Goal: Transaction & Acquisition: Purchase product/service

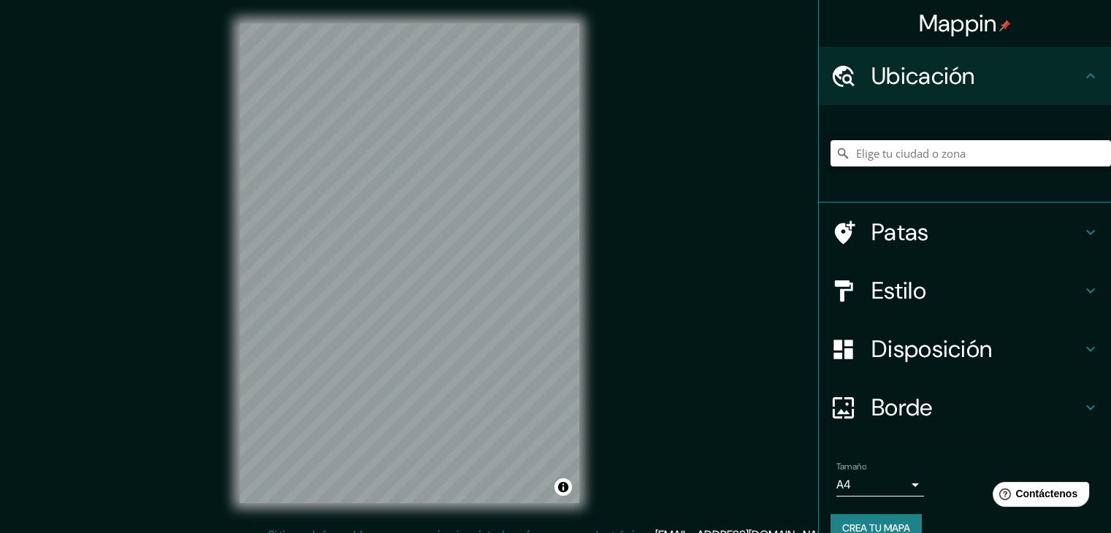
click at [865, 149] on input "Elige tu ciudad o zona" at bounding box center [970, 153] width 280 height 26
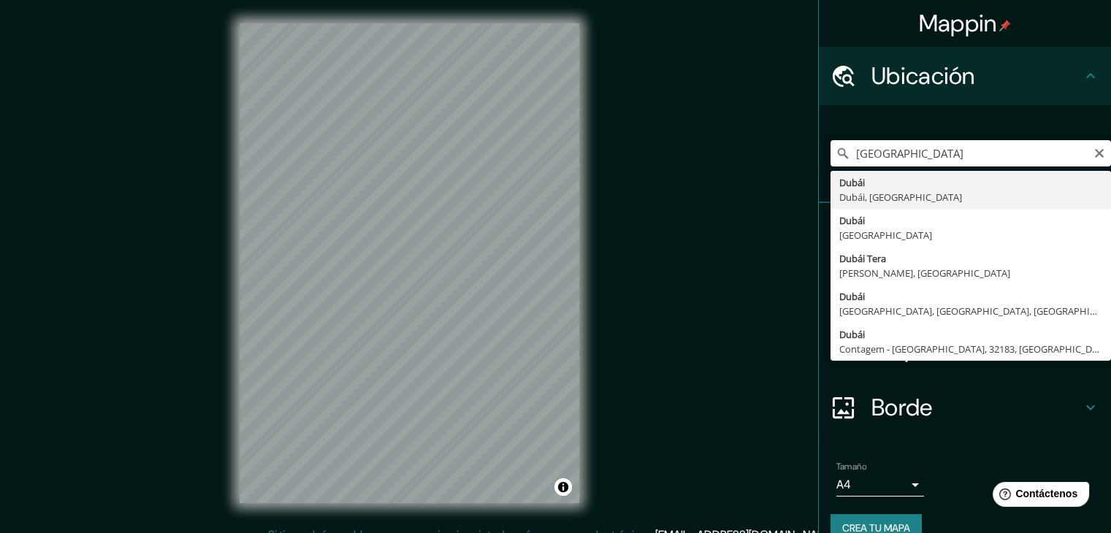
type input "Dubái, [GEOGRAPHIC_DATA], [GEOGRAPHIC_DATA]"
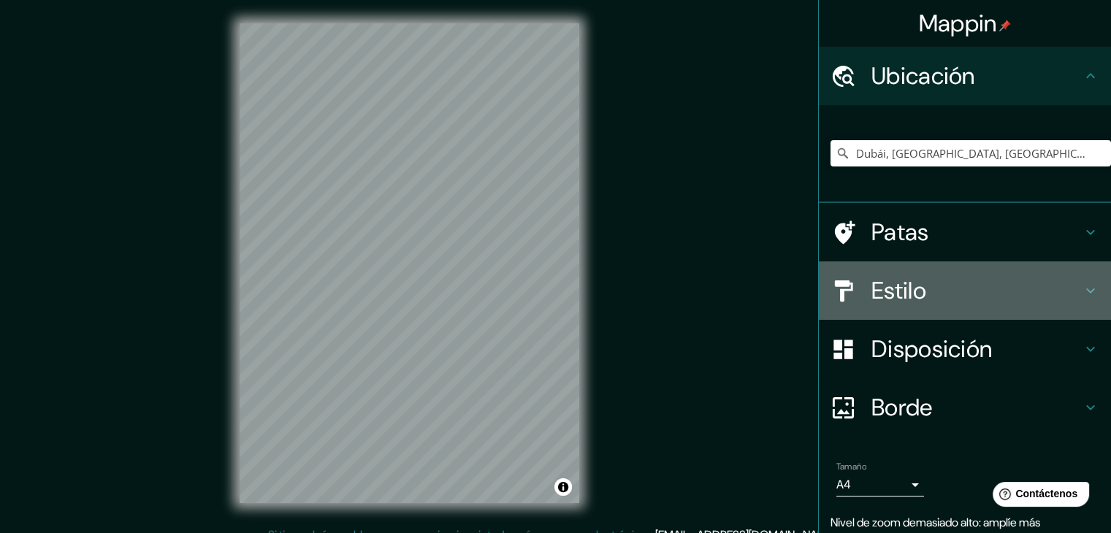
click at [1069, 297] on h4 "Estilo" at bounding box center [976, 290] width 210 height 29
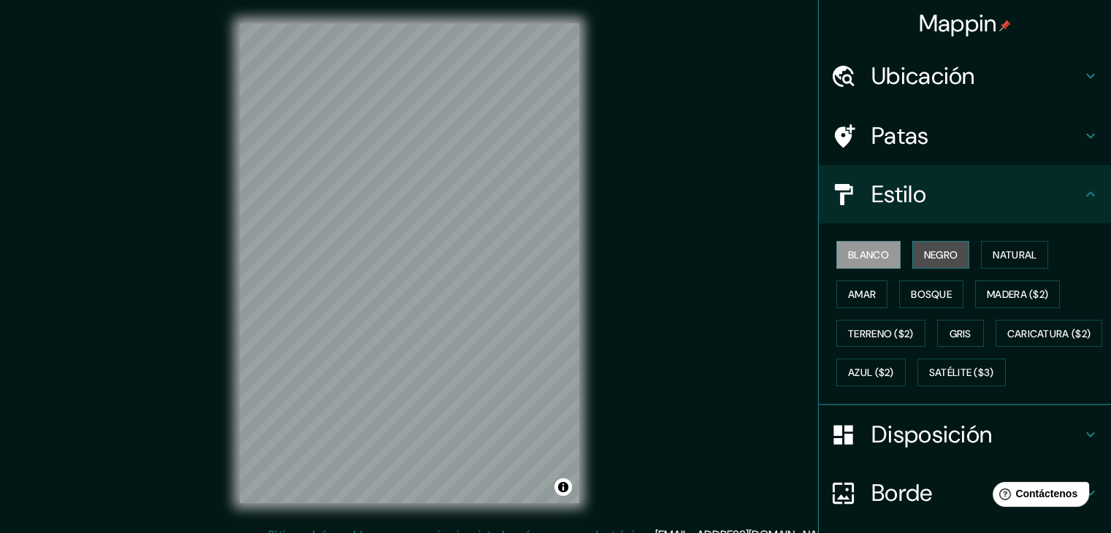
click at [912, 248] on button "Negro" at bounding box center [941, 255] width 58 height 28
click at [843, 305] on button "Amar" at bounding box center [861, 294] width 51 height 28
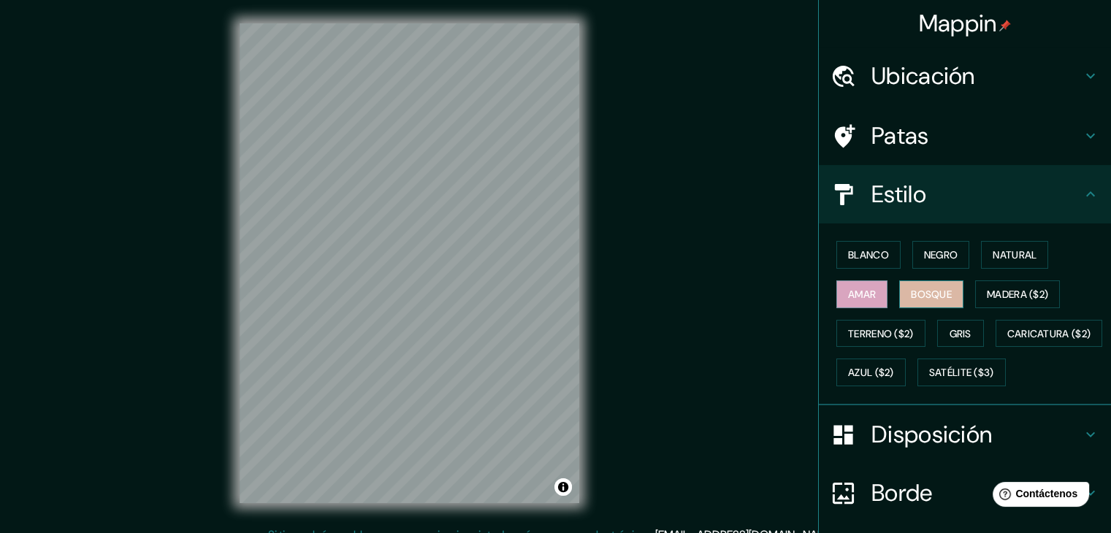
click at [925, 302] on font "Bosque" at bounding box center [931, 294] width 41 height 19
click at [1002, 245] on font "Natural" at bounding box center [1014, 254] width 44 height 19
click at [848, 296] on font "Amar" at bounding box center [862, 294] width 28 height 13
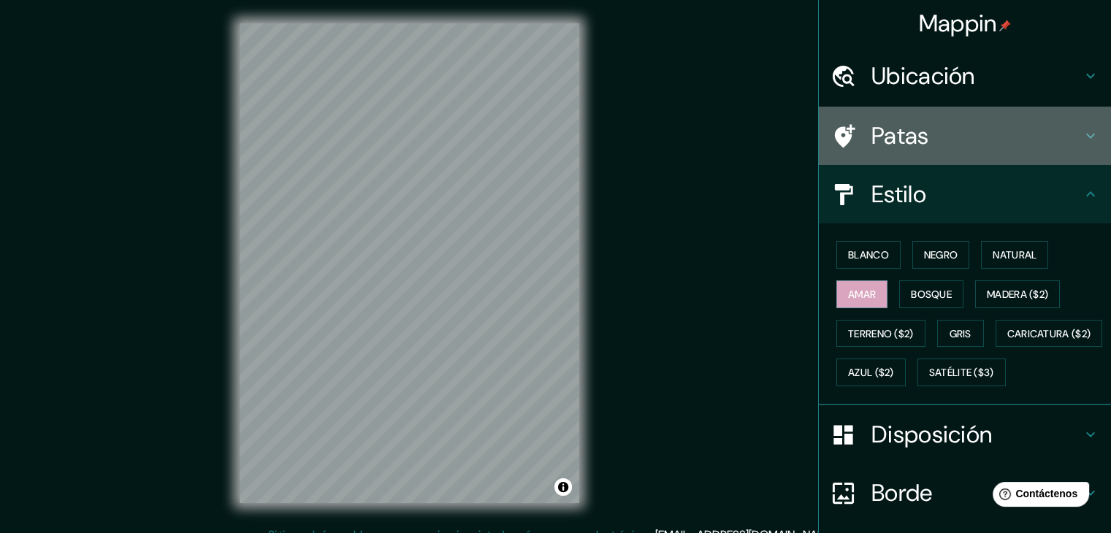
click at [1081, 126] on div "Patas" at bounding box center [965, 136] width 292 height 58
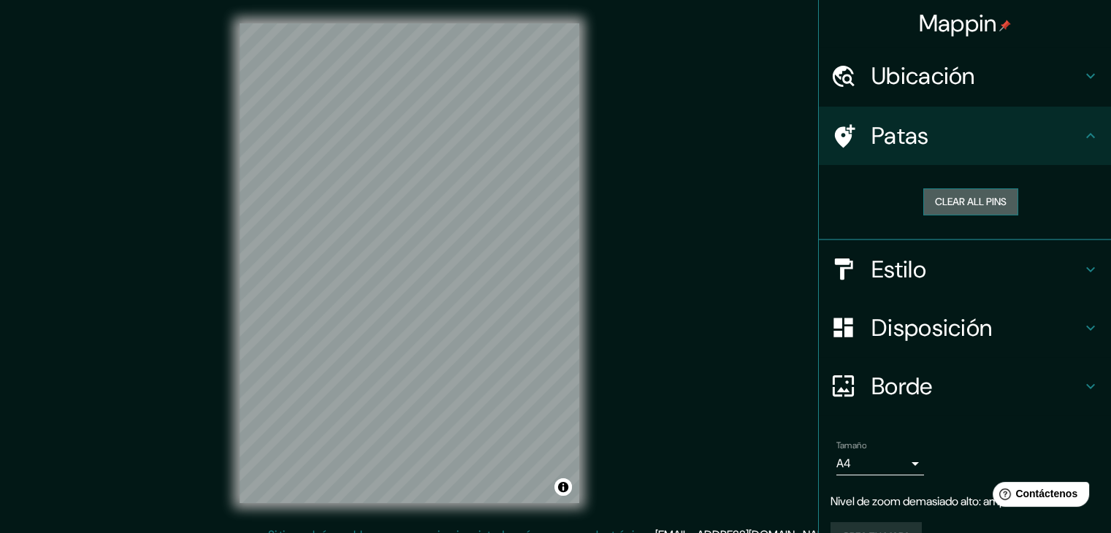
click at [964, 200] on button "Clear all pins" at bounding box center [970, 201] width 95 height 27
click at [964, 199] on button "Clear all pins" at bounding box center [970, 201] width 95 height 27
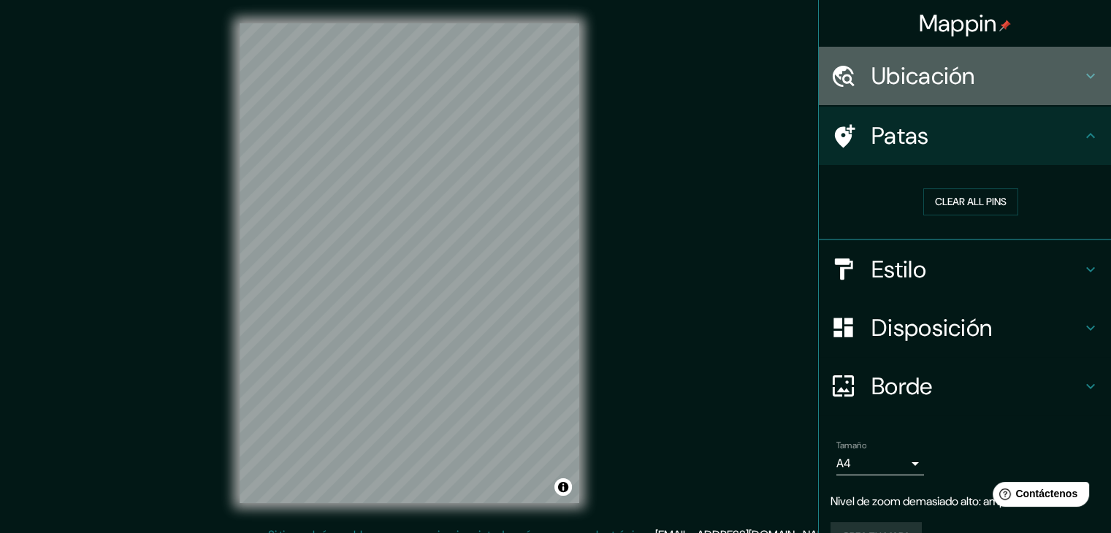
click at [1069, 56] on div "Ubicación" at bounding box center [965, 76] width 292 height 58
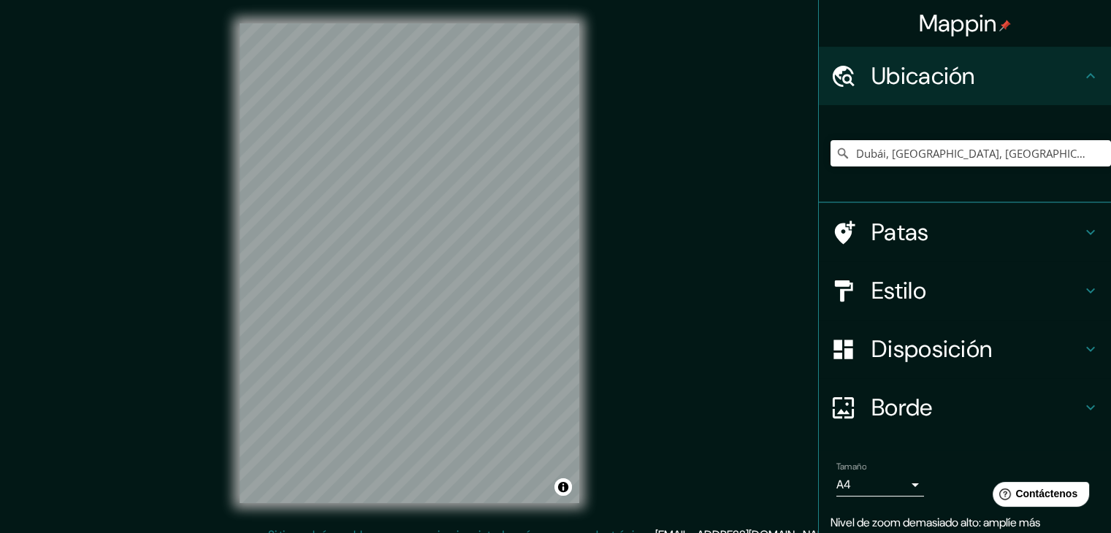
click at [1068, 58] on div "Ubicación" at bounding box center [965, 76] width 292 height 58
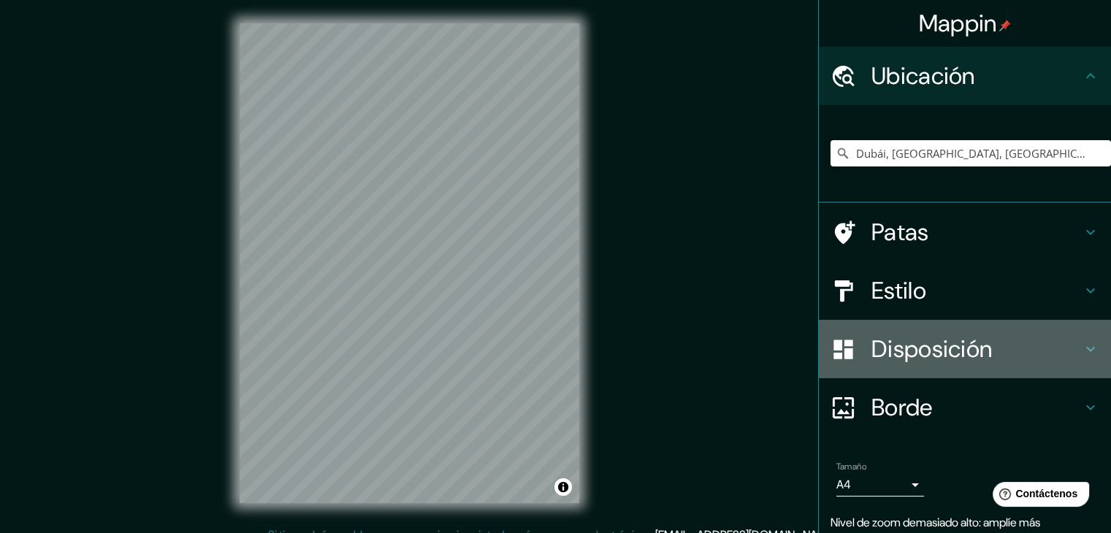
click at [1065, 342] on h4 "Disposición" at bounding box center [976, 348] width 210 height 29
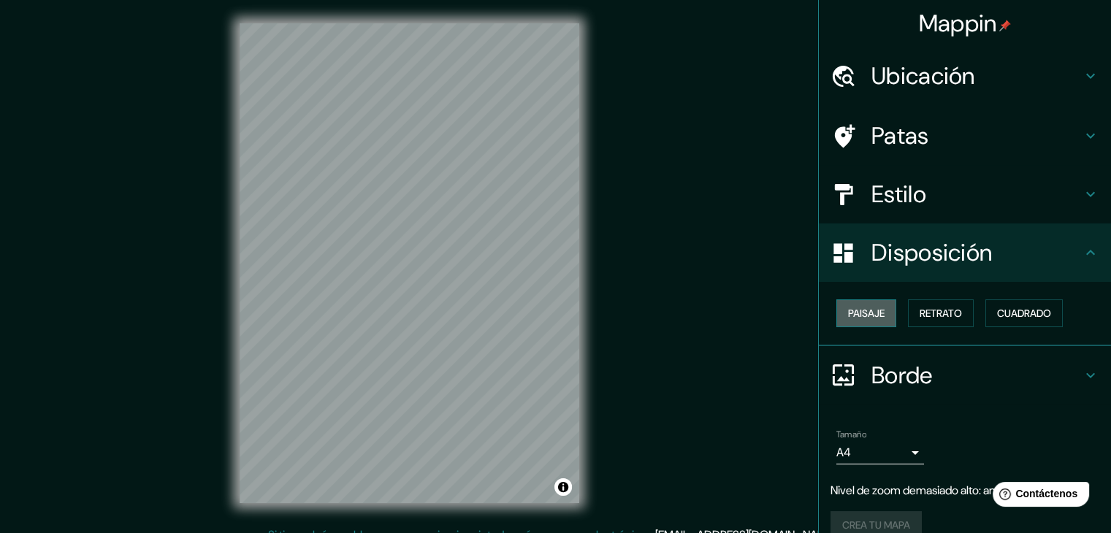
click at [863, 313] on font "Paisaje" at bounding box center [866, 313] width 37 height 13
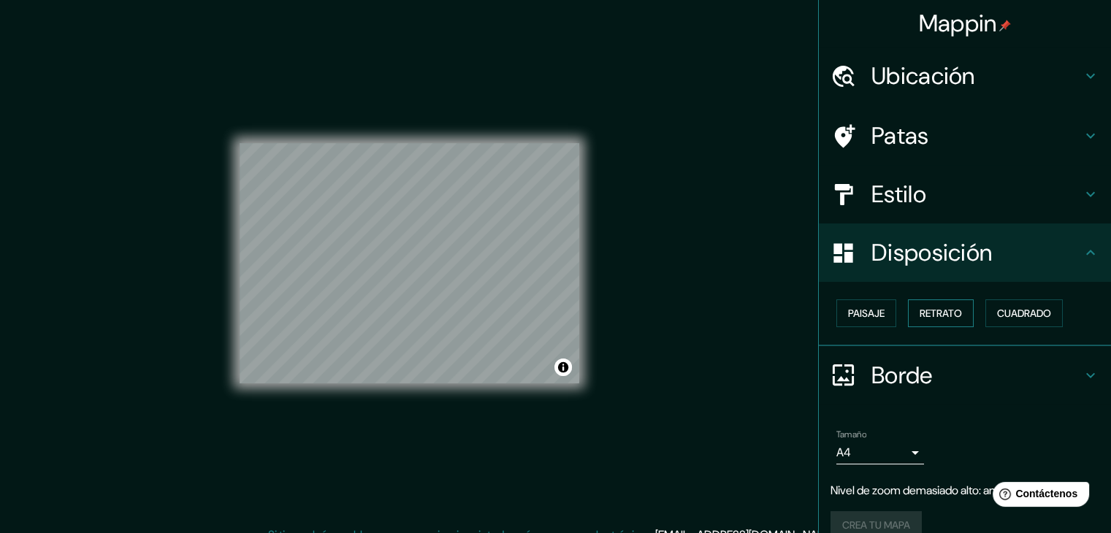
click at [938, 321] on font "Retrato" at bounding box center [940, 313] width 42 height 19
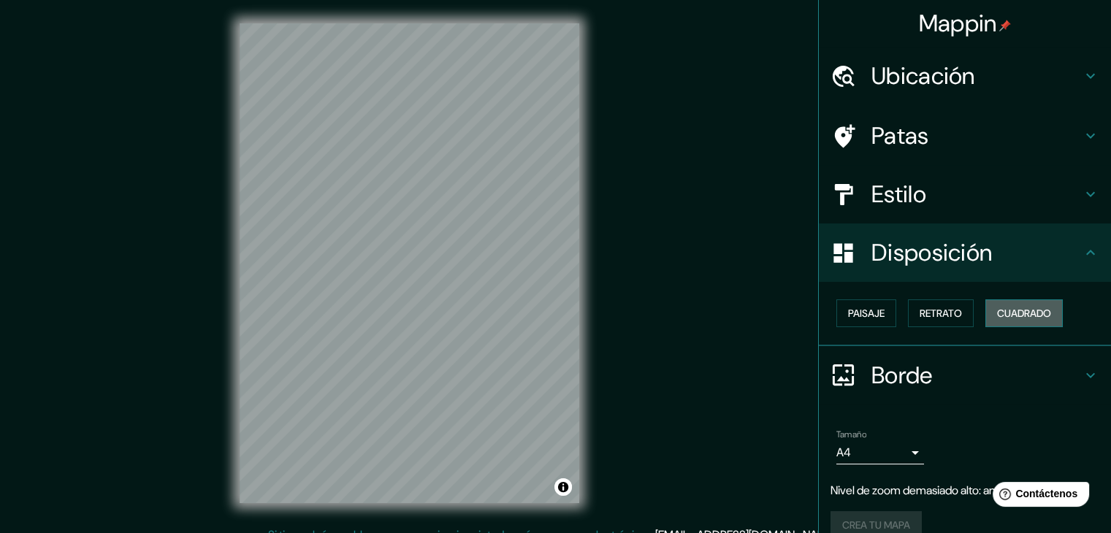
click at [999, 322] on button "Cuadrado" at bounding box center [1023, 313] width 77 height 28
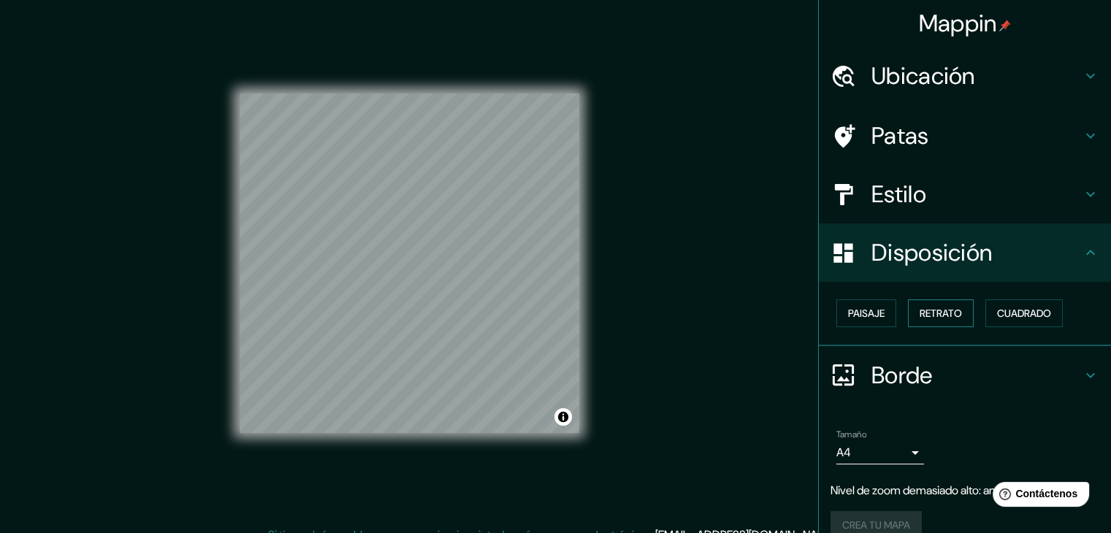
click at [944, 316] on font "Retrato" at bounding box center [940, 313] width 42 height 13
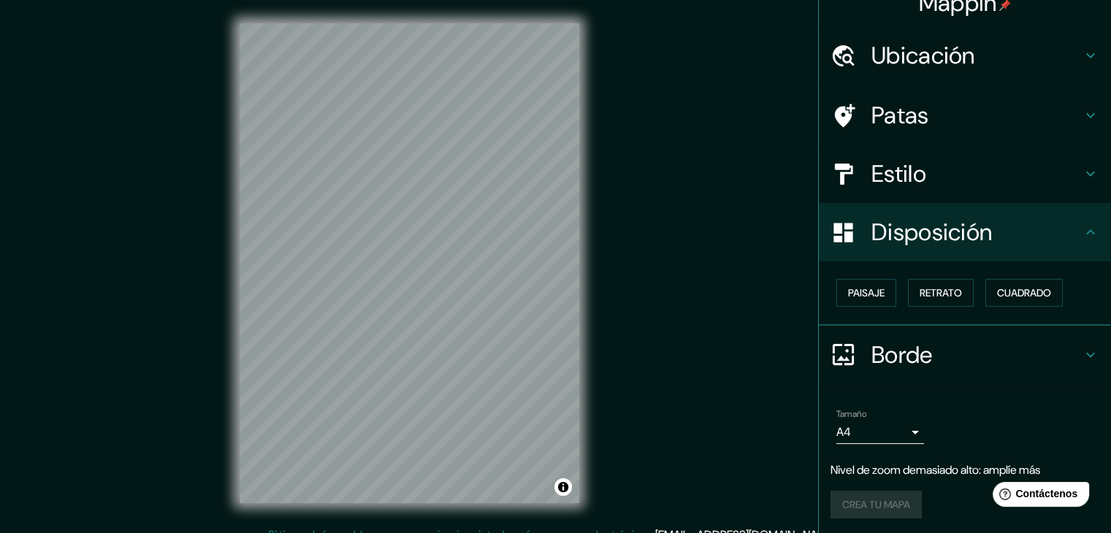
scroll to position [21, 0]
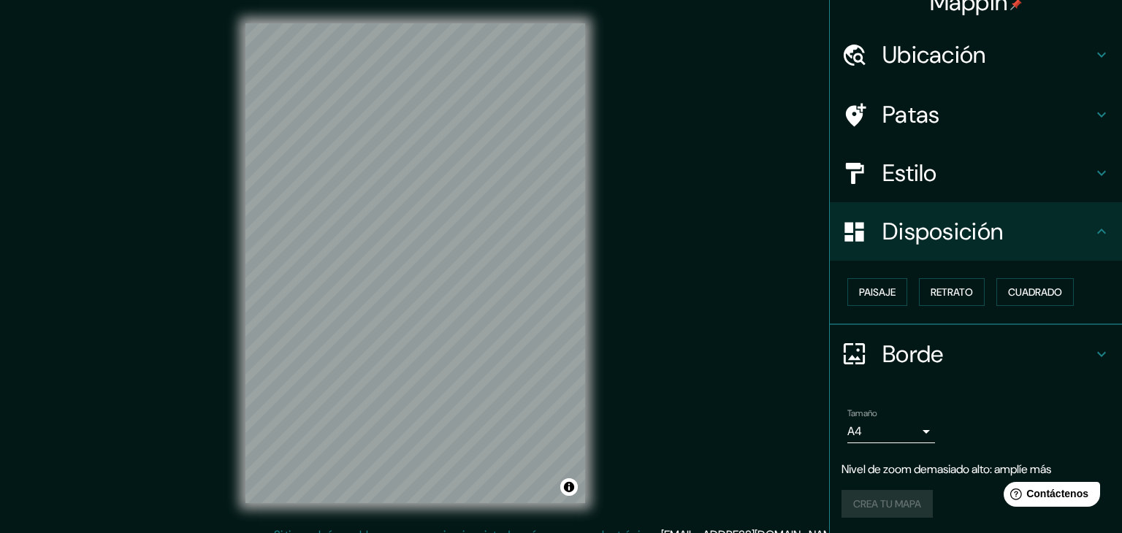
click at [895, 421] on body "Mappin Ubicación [GEOGRAPHIC_DATA], [GEOGRAPHIC_DATA], [GEOGRAPHIC_DATA] Patas …" at bounding box center [561, 266] width 1122 height 533
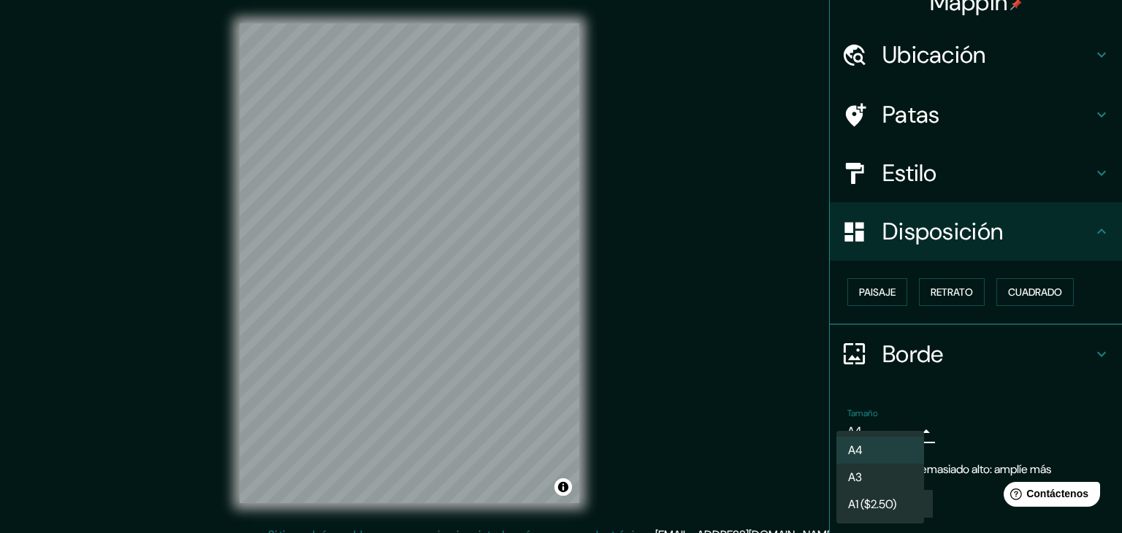
click at [900, 420] on div at bounding box center [561, 266] width 1122 height 533
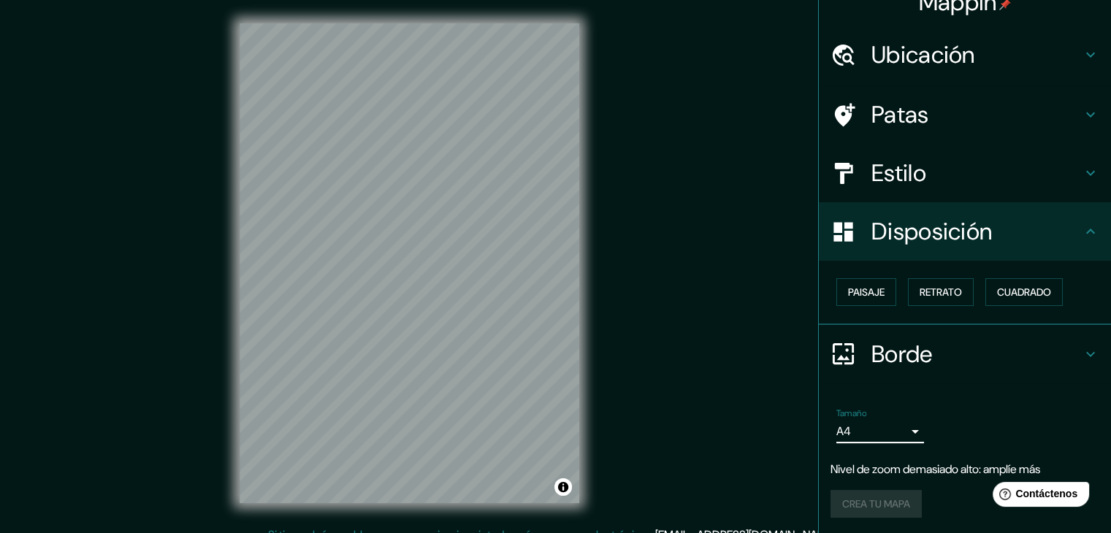
click at [1084, 351] on icon at bounding box center [1090, 354] width 18 height 18
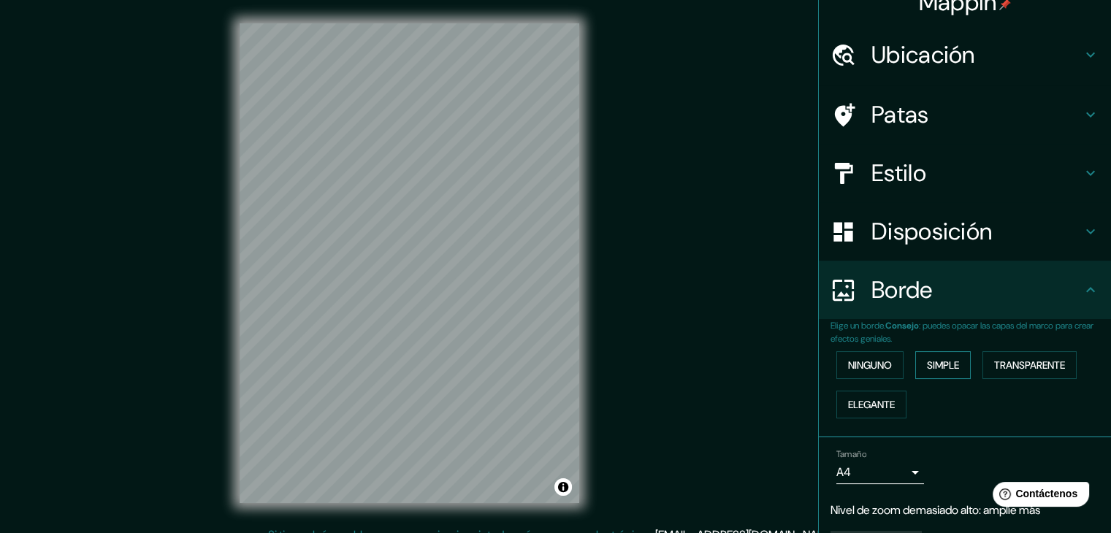
click at [946, 363] on font "Simple" at bounding box center [943, 365] width 32 height 13
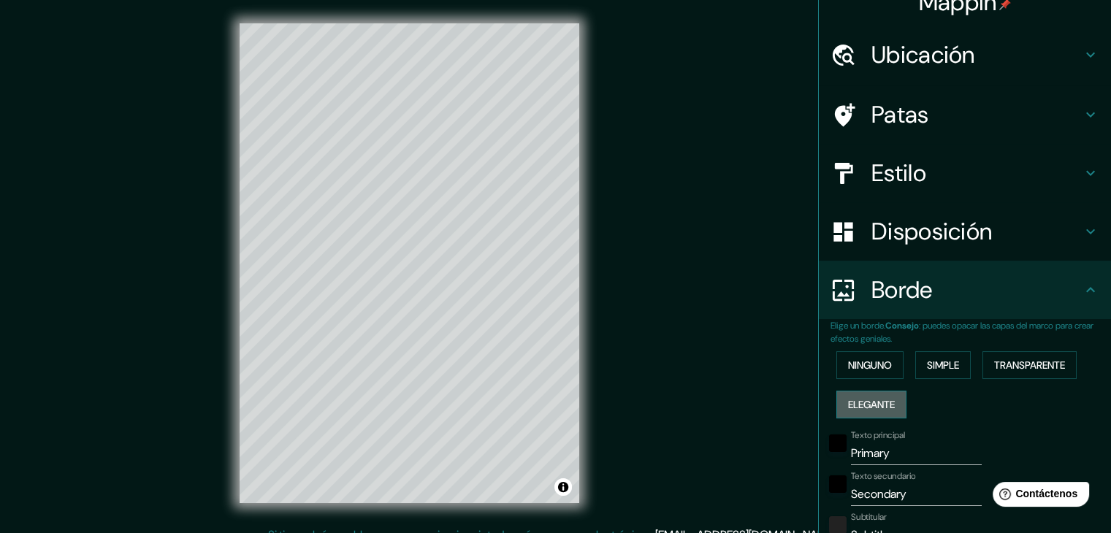
click at [858, 399] on font "Elegante" at bounding box center [871, 404] width 47 height 13
click at [1022, 368] on font "Transparente" at bounding box center [1029, 365] width 71 height 13
click at [848, 362] on font "Ninguno" at bounding box center [870, 365] width 44 height 13
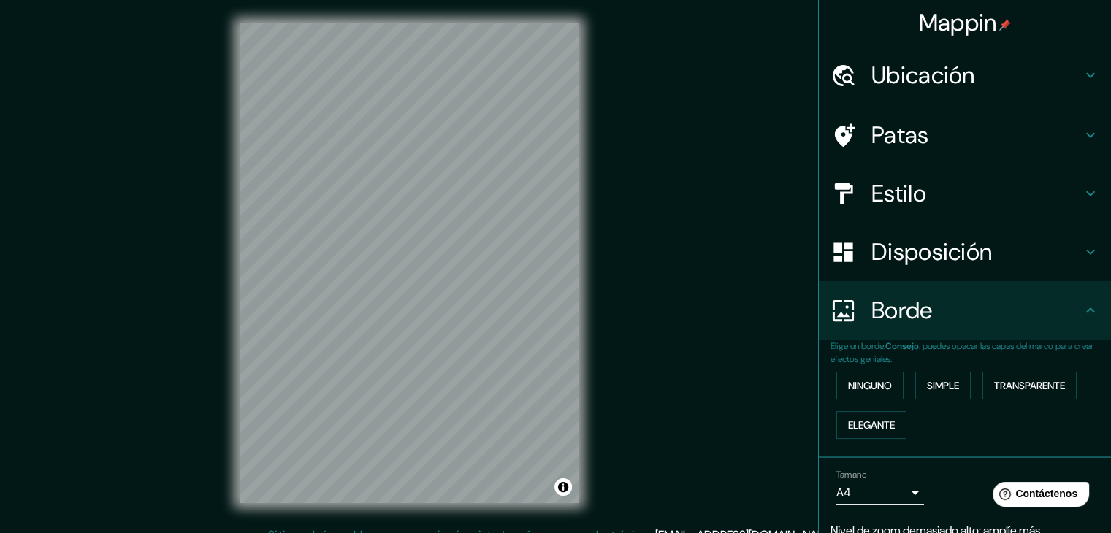
scroll to position [0, 0]
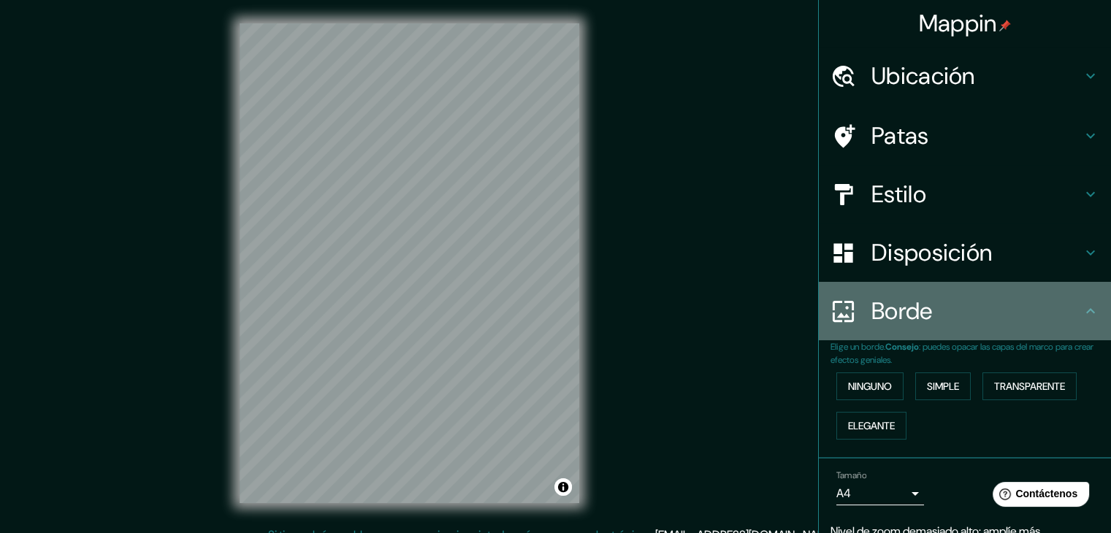
click at [1081, 305] on icon at bounding box center [1090, 311] width 18 height 18
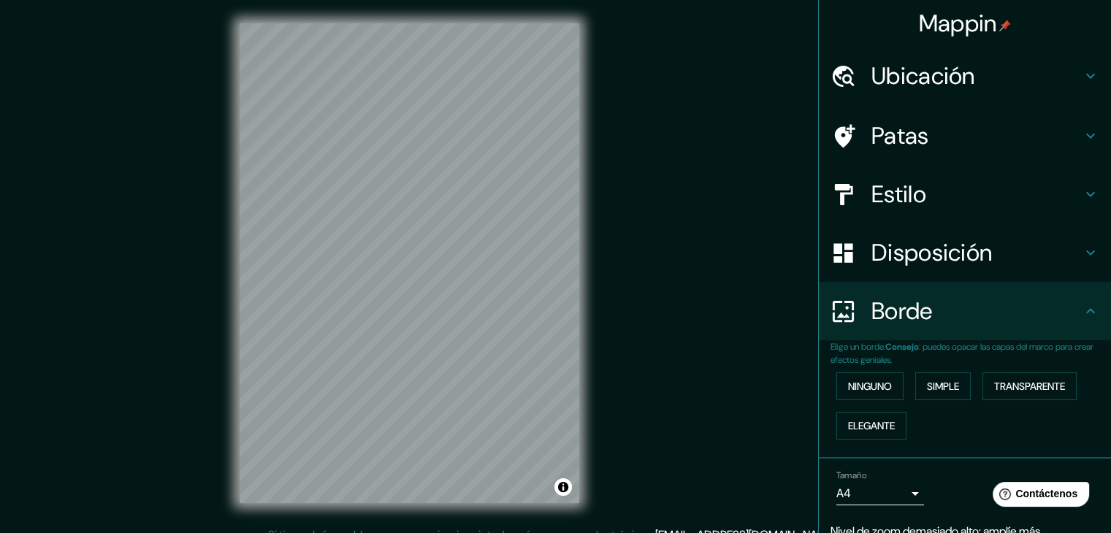
click at [1066, 306] on h4 "Borde" at bounding box center [976, 310] width 210 height 29
click at [1081, 313] on icon at bounding box center [1090, 311] width 18 height 18
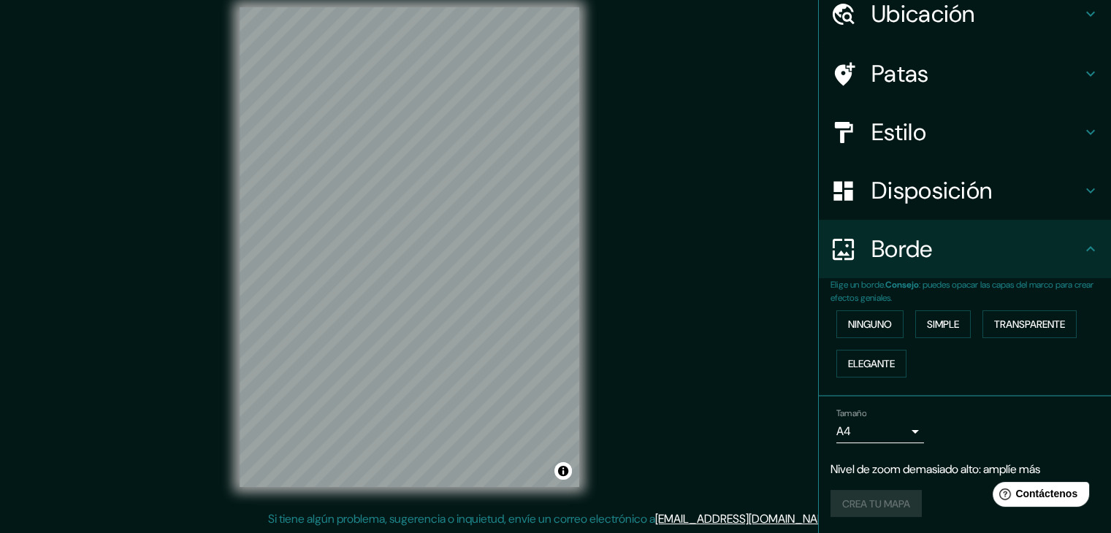
scroll to position [17, 0]
drag, startPoint x: 1069, startPoint y: 208, endPoint x: 1070, endPoint y: 201, distance: 7.3
click at [1069, 208] on div "Disposición" at bounding box center [965, 190] width 292 height 58
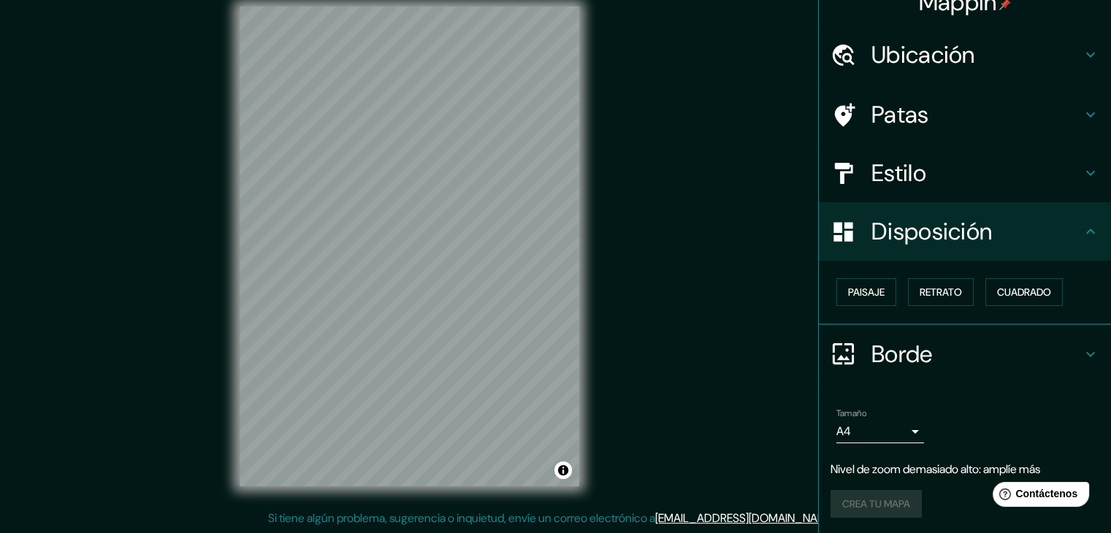
scroll to position [21, 0]
click at [1088, 146] on div "Estilo" at bounding box center [965, 173] width 292 height 58
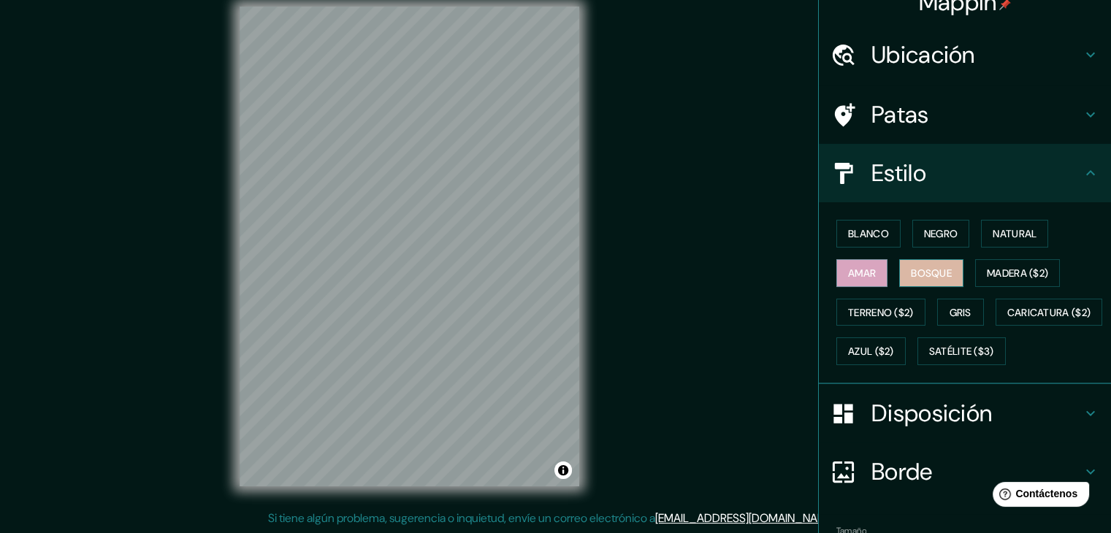
click at [932, 272] on font "Bosque" at bounding box center [931, 273] width 41 height 13
click at [853, 241] on font "Blanco" at bounding box center [868, 233] width 41 height 19
click at [853, 269] on font "Amar" at bounding box center [862, 273] width 28 height 13
click at [929, 359] on font "Satélite ($3)" at bounding box center [961, 351] width 65 height 13
click at [865, 269] on font "Amar" at bounding box center [862, 273] width 28 height 13
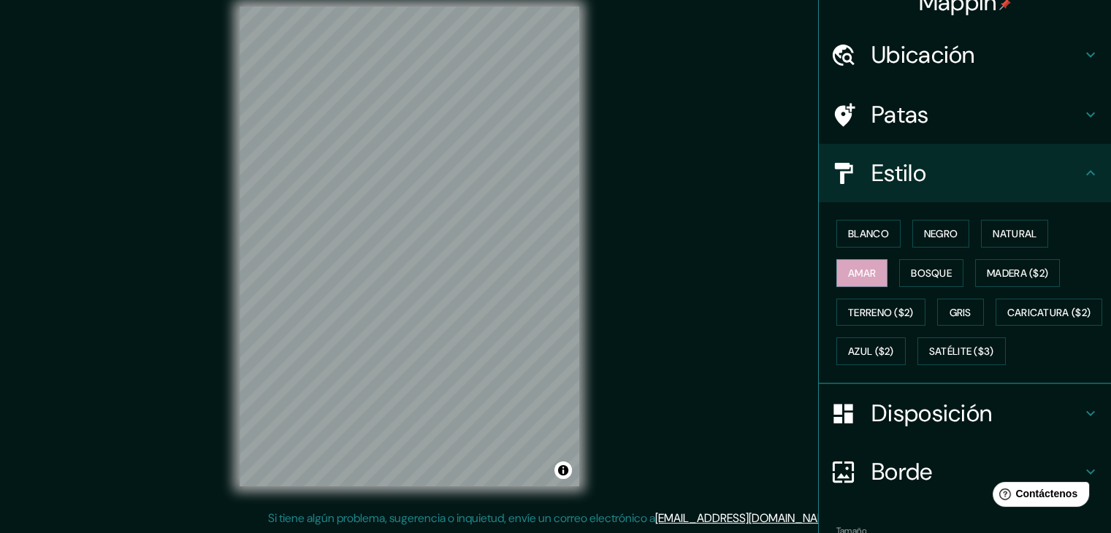
scroll to position [0, 0]
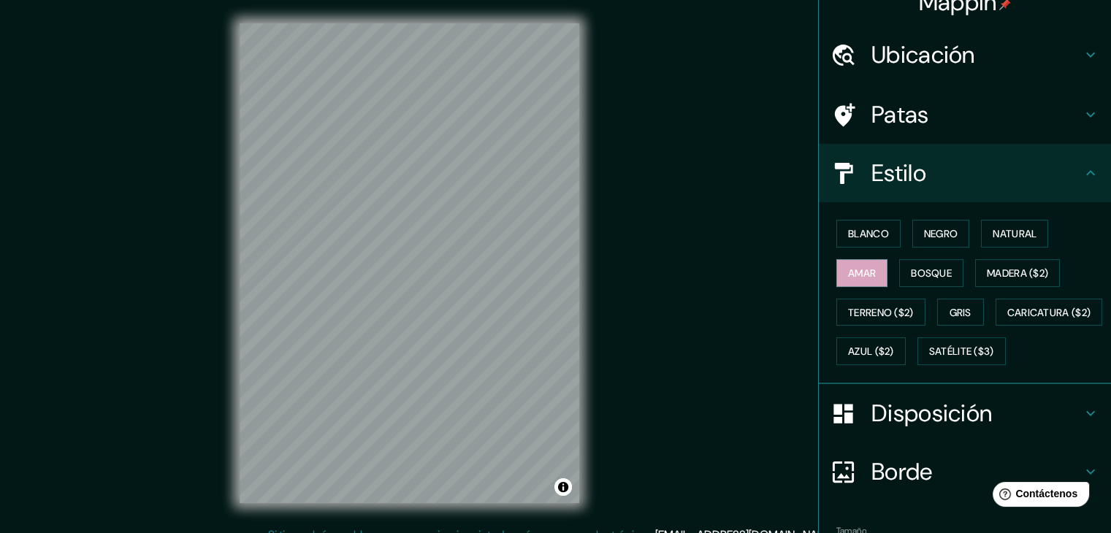
drag, startPoint x: 584, startPoint y: 210, endPoint x: 696, endPoint y: 209, distance: 111.7
click at [696, 209] on div "Mappin Ubicación [GEOGRAPHIC_DATA], [GEOGRAPHIC_DATA], [GEOGRAPHIC_DATA] Patas …" at bounding box center [555, 275] width 1111 height 550
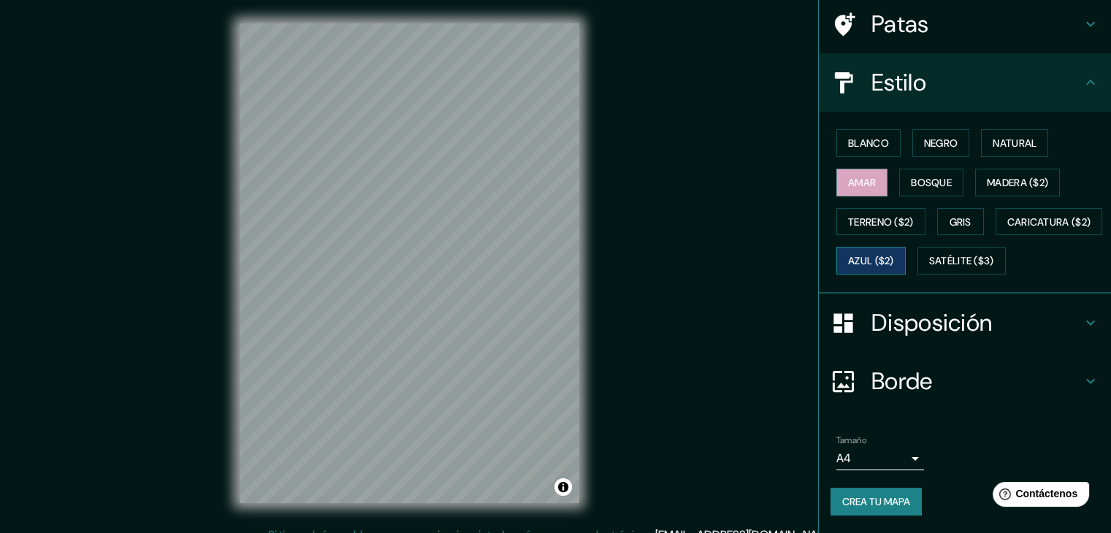
scroll to position [148, 0]
click at [877, 497] on font "Crea tu mapa" at bounding box center [876, 501] width 68 height 13
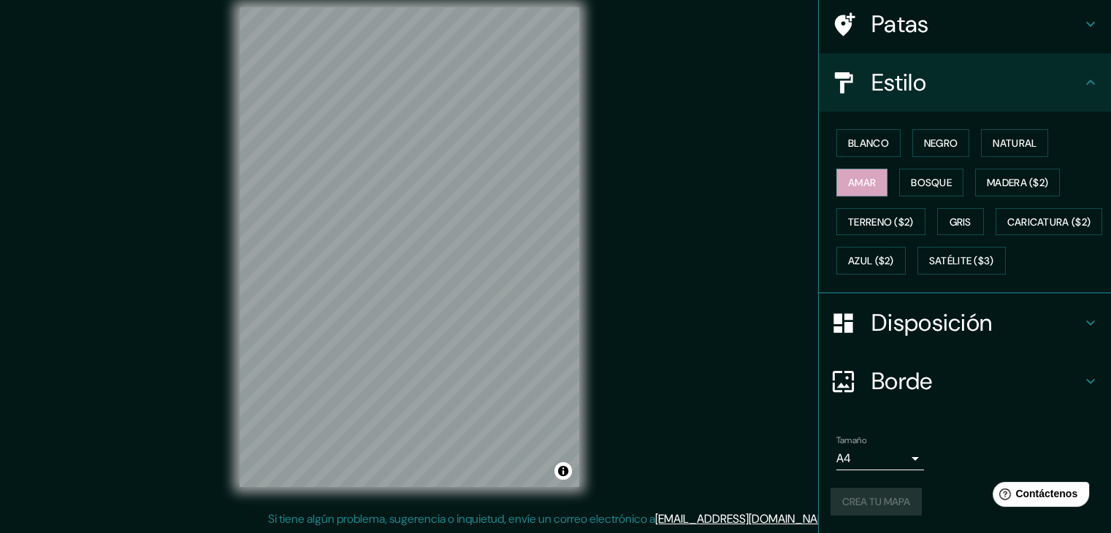
scroll to position [17, 0]
click at [846, 506] on font "Crea tu mapa" at bounding box center [876, 501] width 68 height 13
click at [861, 497] on font "Crea tu mapa" at bounding box center [876, 501] width 68 height 13
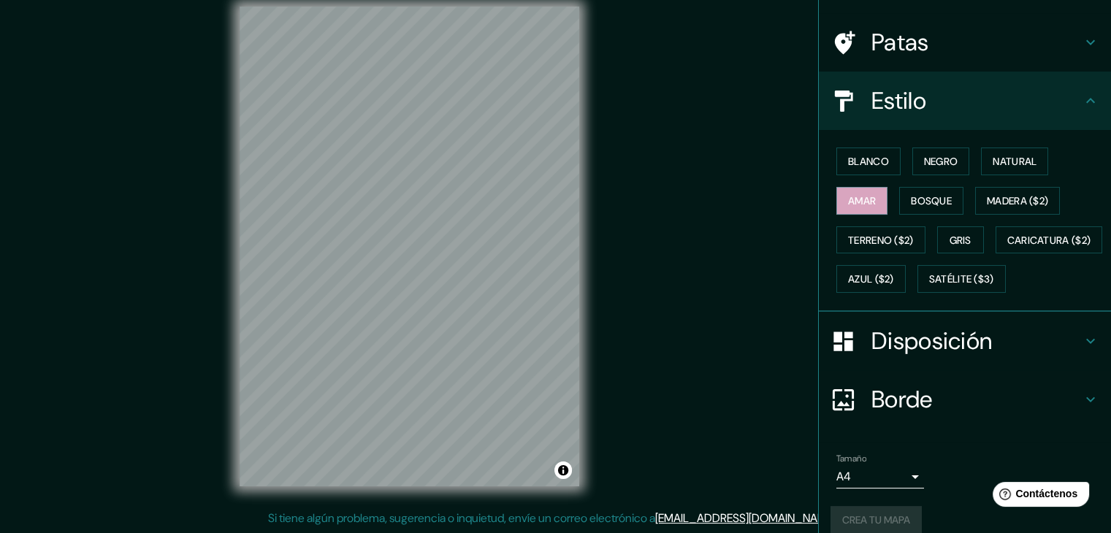
scroll to position [0, 0]
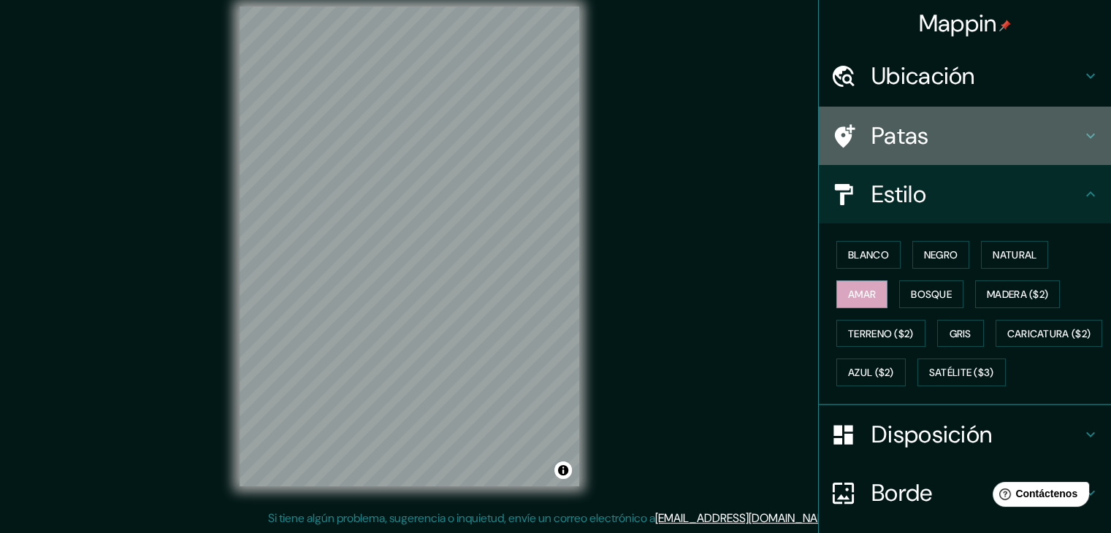
click at [1081, 130] on icon at bounding box center [1090, 136] width 18 height 18
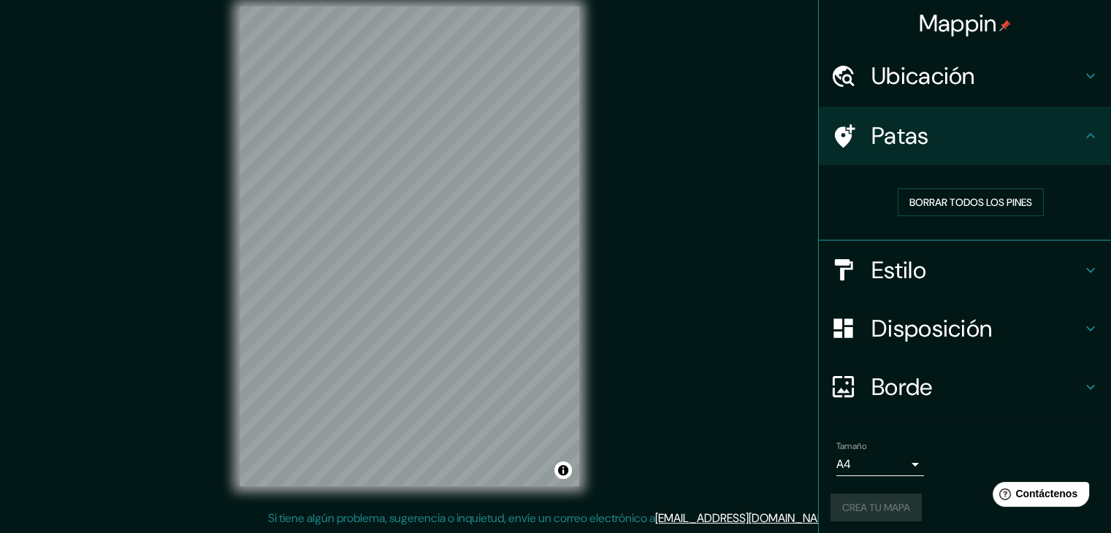
click at [1081, 129] on icon at bounding box center [1090, 136] width 18 height 18
click at [1079, 65] on div "Ubicación" at bounding box center [965, 76] width 292 height 58
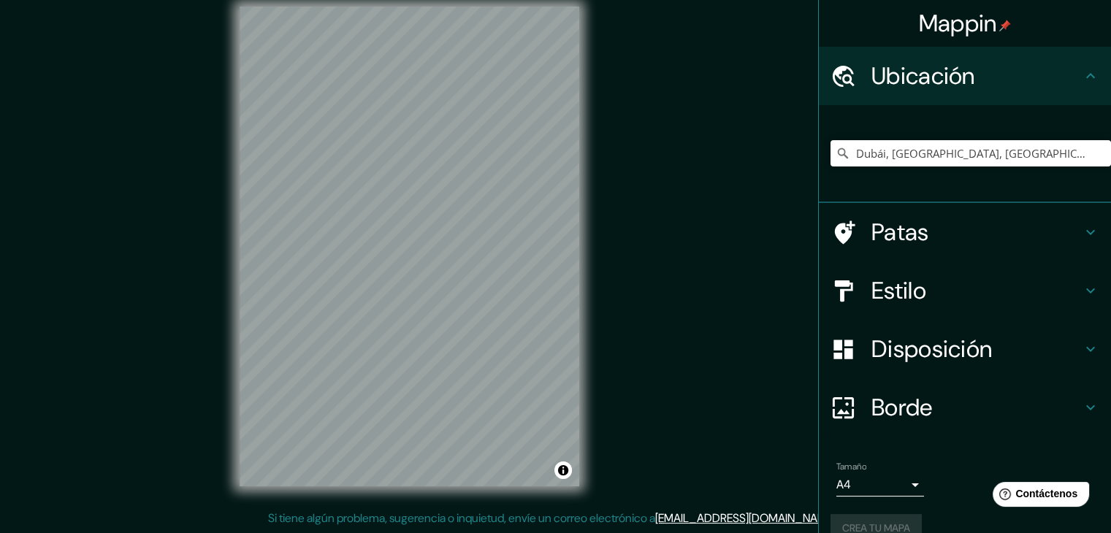
click at [1079, 65] on div "Ubicación" at bounding box center [965, 76] width 292 height 58
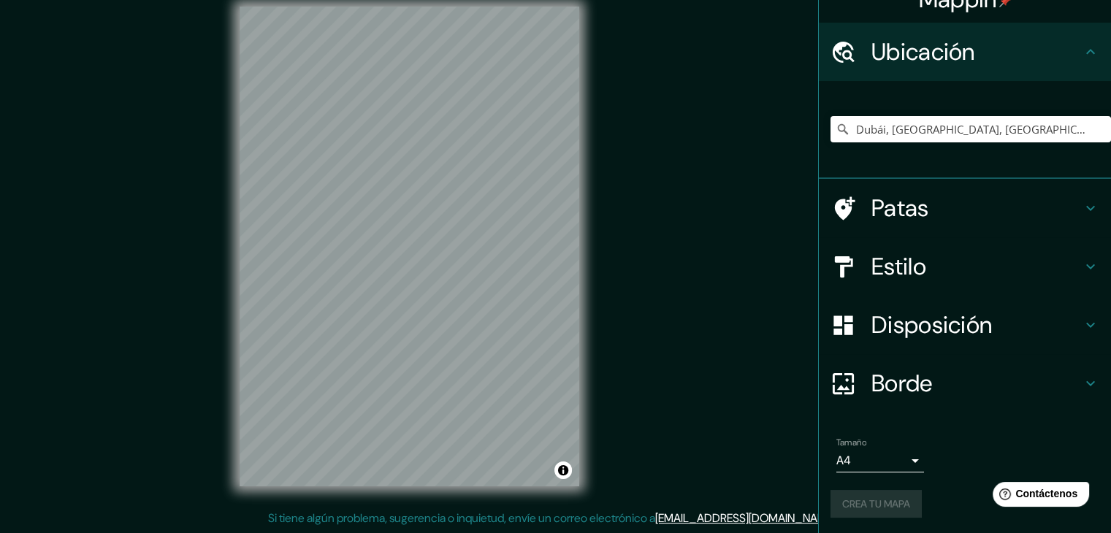
scroll to position [26, 0]
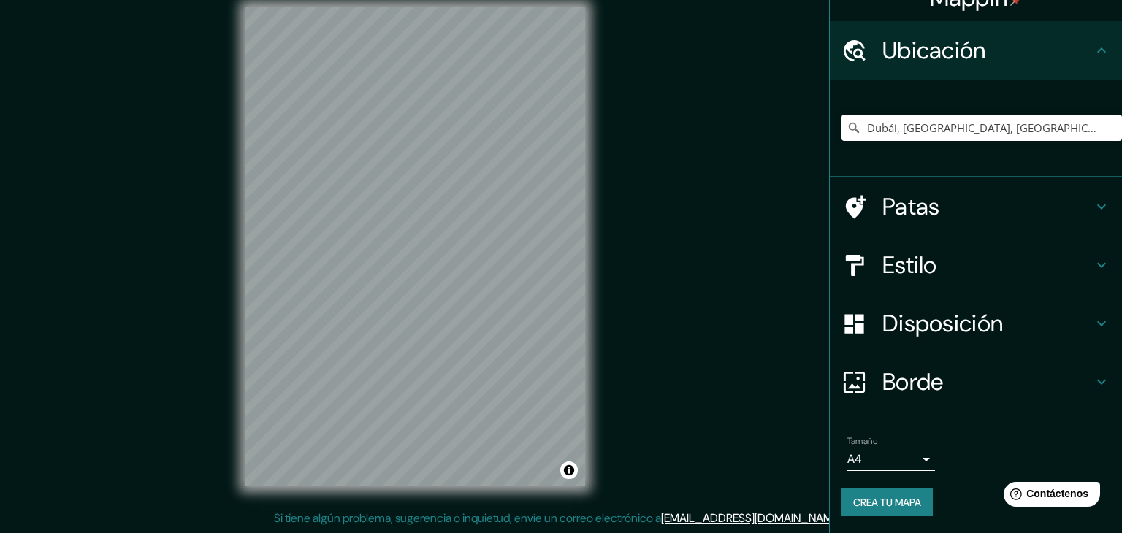
click at [892, 462] on body "Mappin Ubicación [GEOGRAPHIC_DATA], [GEOGRAPHIC_DATA], [GEOGRAPHIC_DATA] Patas …" at bounding box center [561, 249] width 1122 height 533
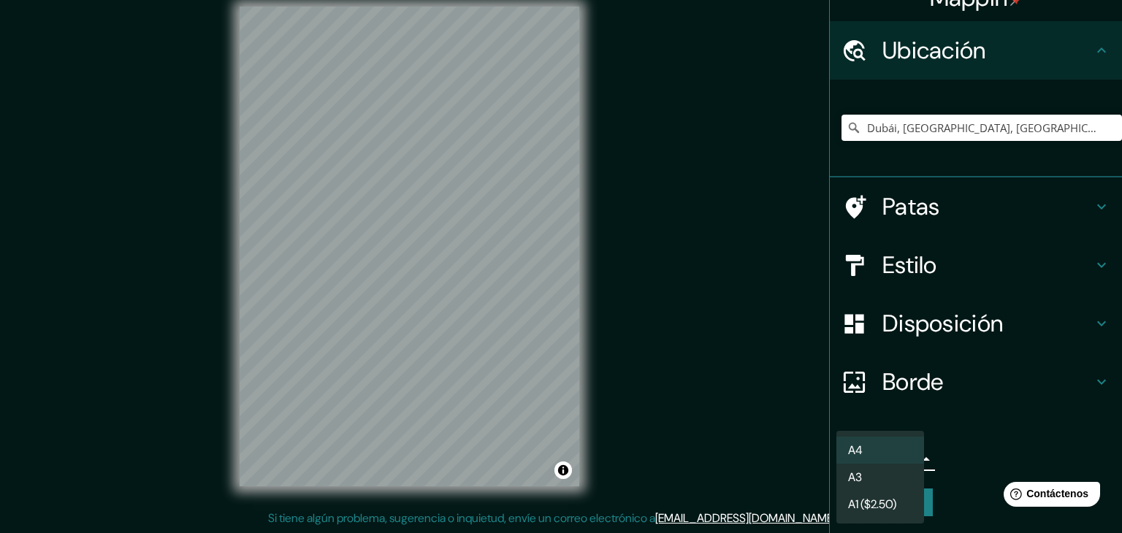
click at [963, 465] on div at bounding box center [561, 266] width 1122 height 533
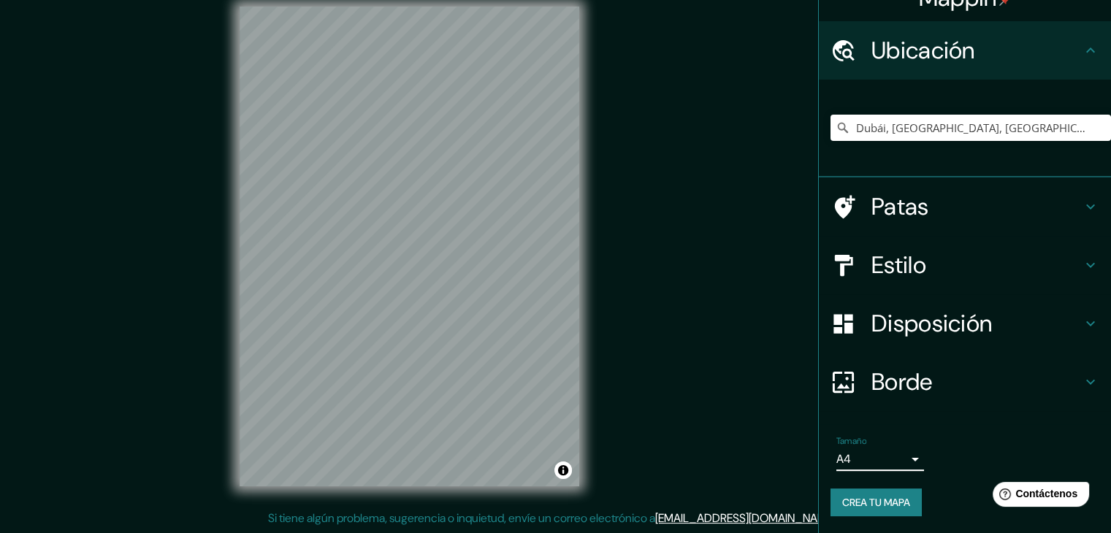
click at [899, 501] on font "Crea tu mapa" at bounding box center [876, 502] width 68 height 13
